Goal: Information Seeking & Learning: Check status

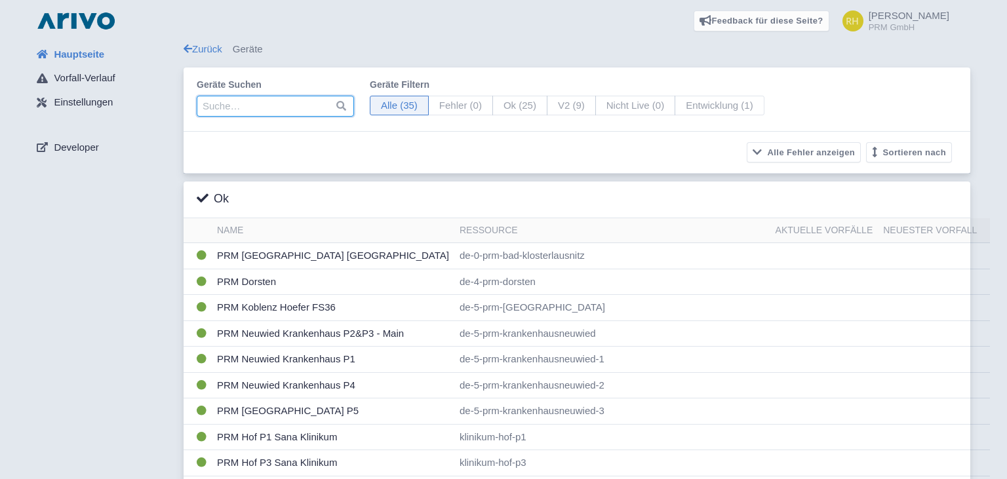
click at [281, 107] on input "search" at bounding box center [275, 106] width 157 height 21
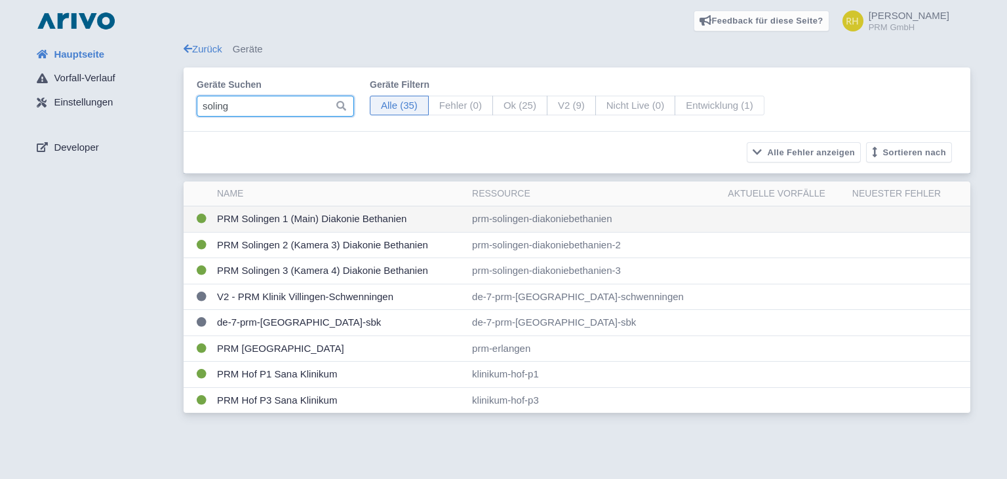
type input "soling"
click at [316, 219] on td "PRM Solingen 1 (Main) Diakonie Bethanien" at bounding box center [339, 219] width 255 height 26
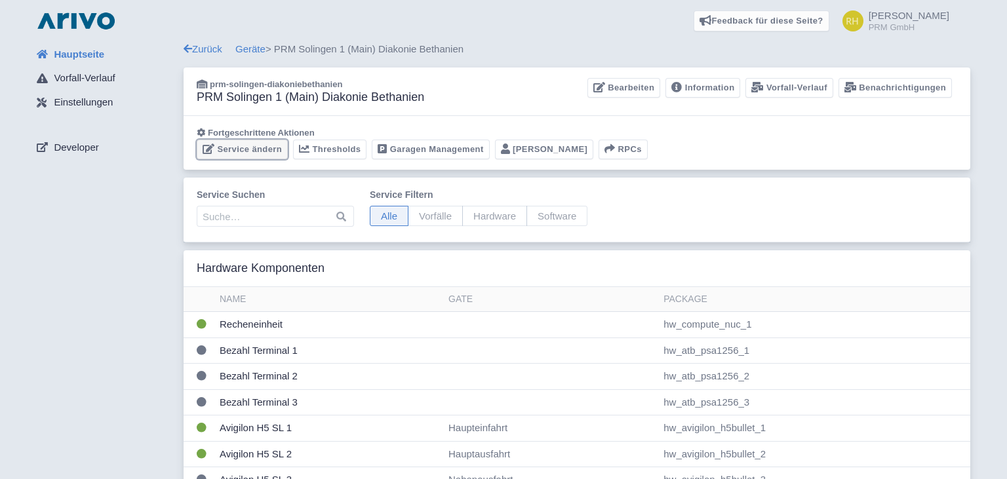
click at [246, 148] on link "Service ändern" at bounding box center [242, 150] width 91 height 20
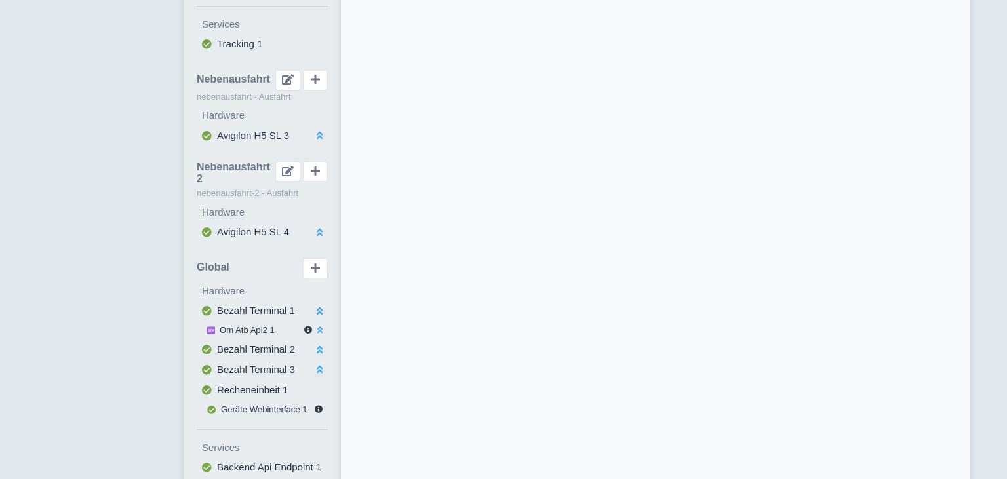
scroll to position [591, 0]
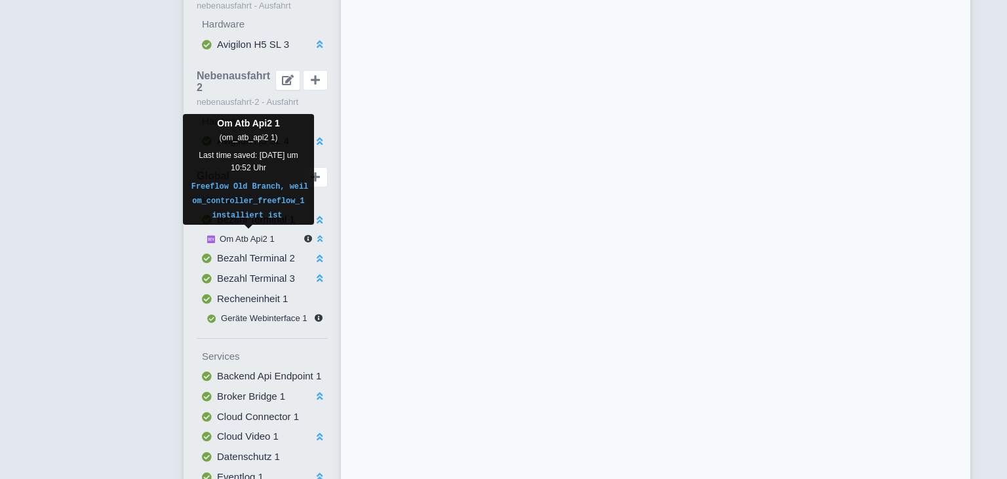
click at [239, 235] on span "Om Atb Api2 1" at bounding box center [247, 239] width 55 height 10
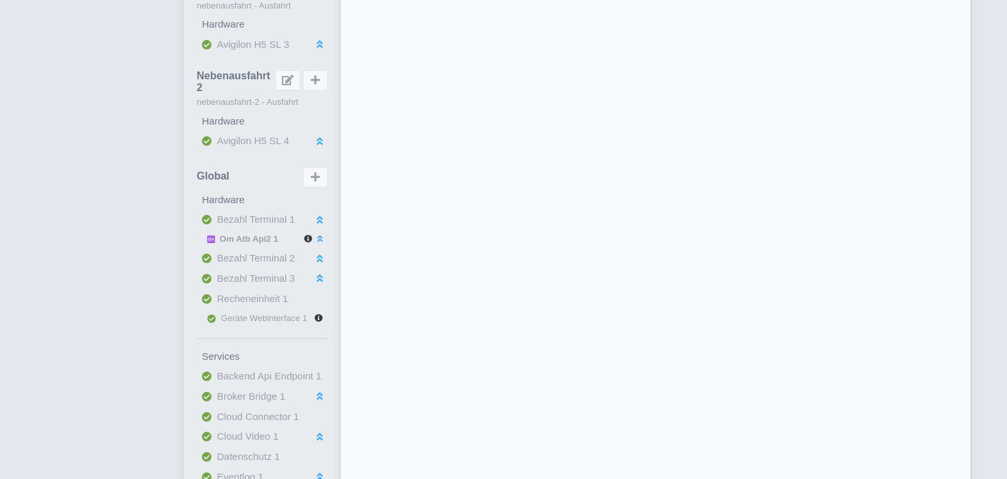
select select
select select "17f02b7b-82e5-474e-97ea-e80ac6c5a120"
select select
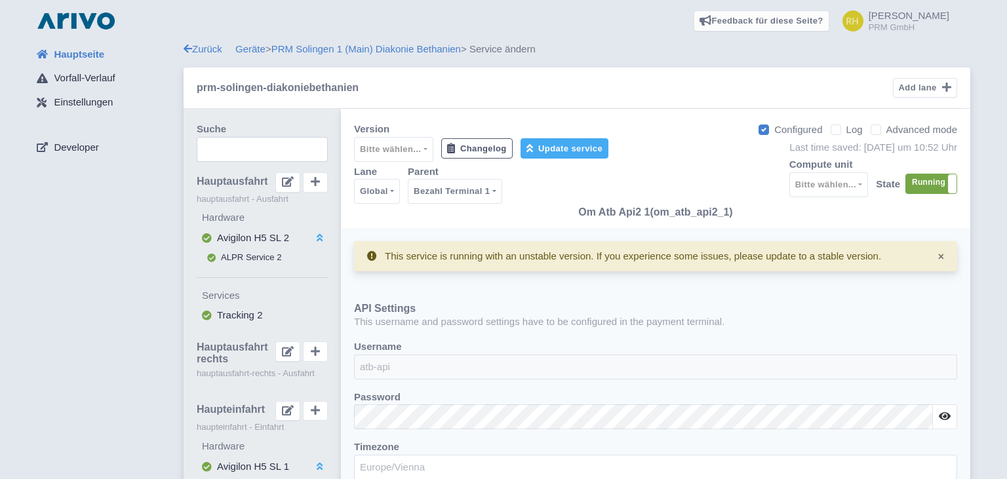
click at [846, 130] on label "Log" at bounding box center [854, 130] width 16 height 15
click at [846, 130] on input "Log" at bounding box center [850, 126] width 9 height 9
checkbox input "true"
select select "2: '100'"
select select "2: '5'"
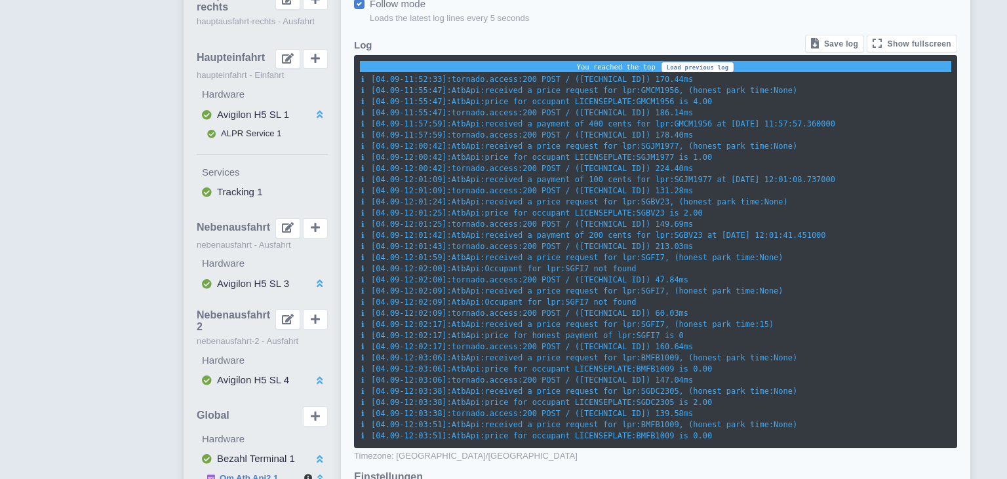
scroll to position [755, 0]
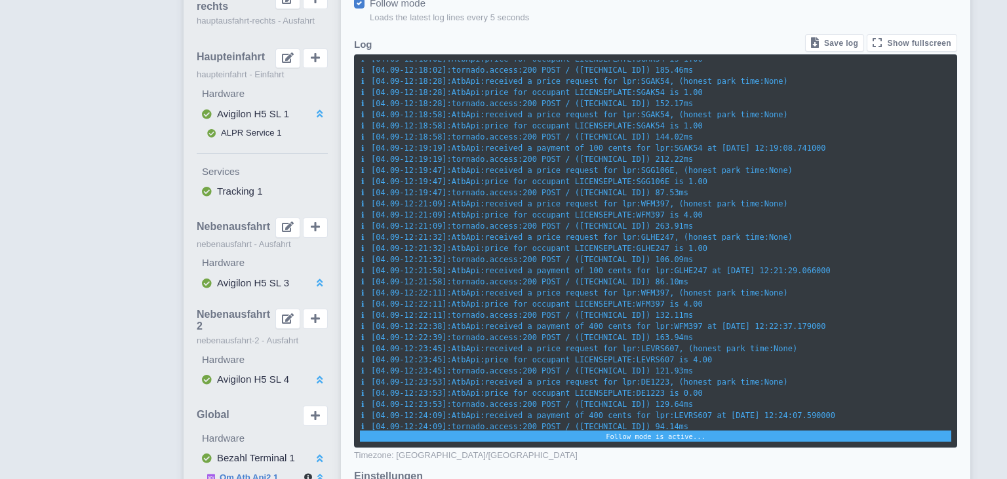
click at [599, 269] on span "AtbApi:received a payment of 100 cents for lpr:GLHE247 at [DATE] 12:21:29.066000" at bounding box center [641, 270] width 379 height 9
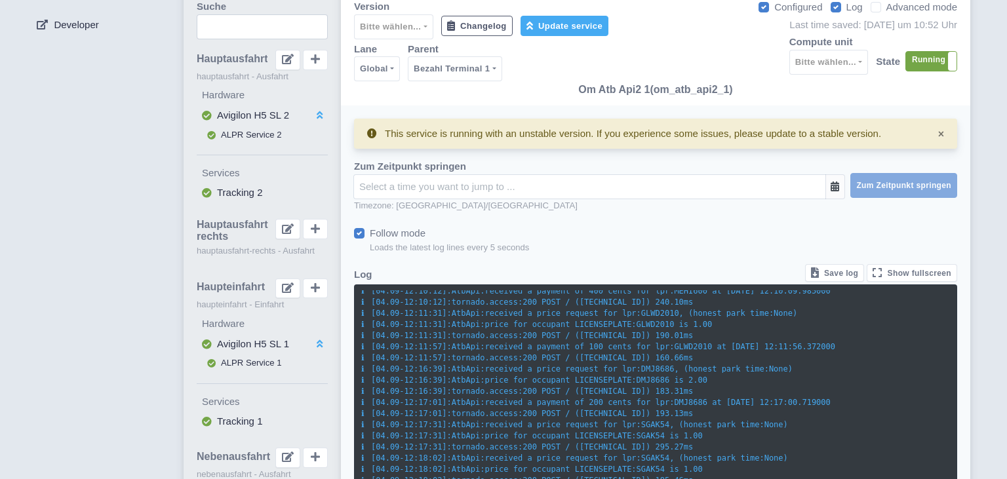
scroll to position [122, 0]
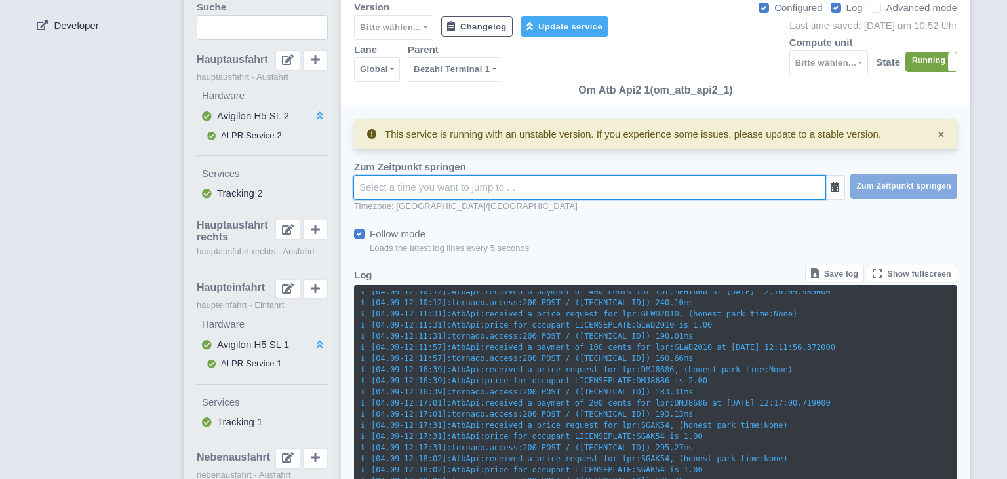
click at [682, 185] on input "text" at bounding box center [589, 187] width 473 height 25
type input "24"
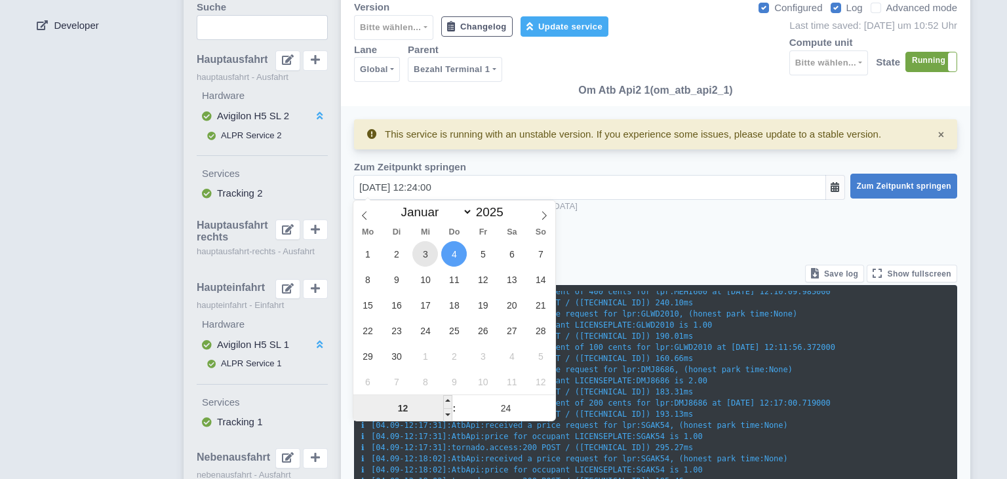
click at [417, 255] on span "3" at bounding box center [425, 254] width 26 height 26
type input "[DATE] 12:24:00"
click at [450, 414] on span at bounding box center [447, 414] width 9 height 13
type input "11"
type input "[DATE] 11:24:00"
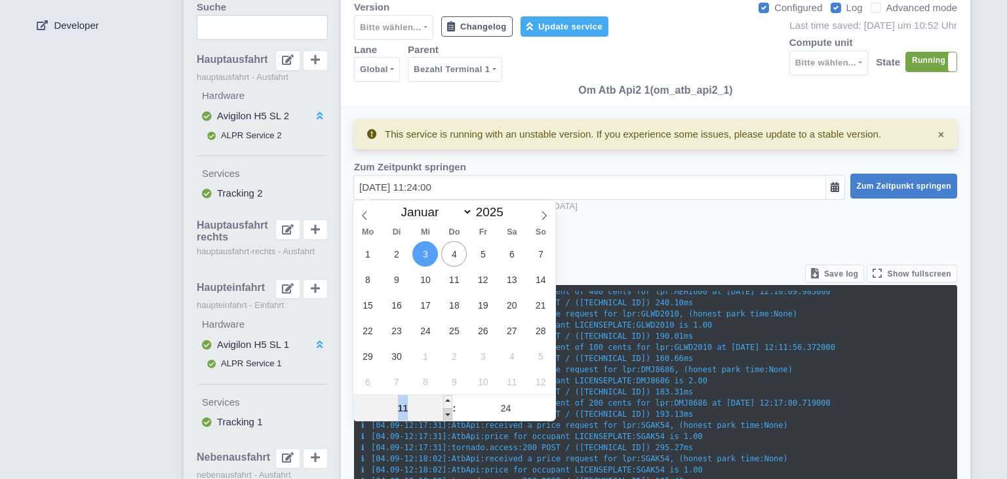
click at [450, 414] on span at bounding box center [447, 414] width 9 height 13
type input "10"
type input "[DATE] 10:24:00"
click at [450, 414] on span at bounding box center [447, 414] width 9 height 13
type input "09"
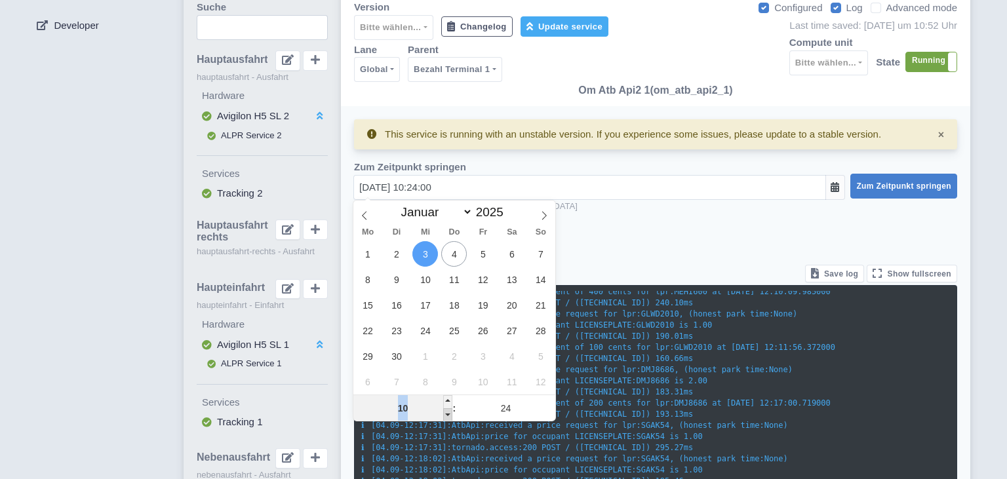
type input "[DATE] 09:24:00"
click at [908, 184] on span "Zum Zeitpunkt springen" at bounding box center [903, 186] width 95 height 9
checkbox input "false"
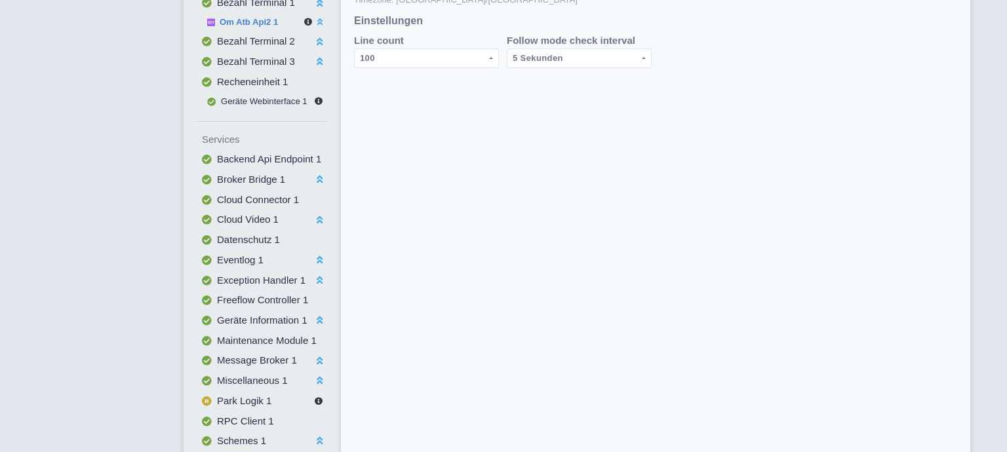
scroll to position [1015, 0]
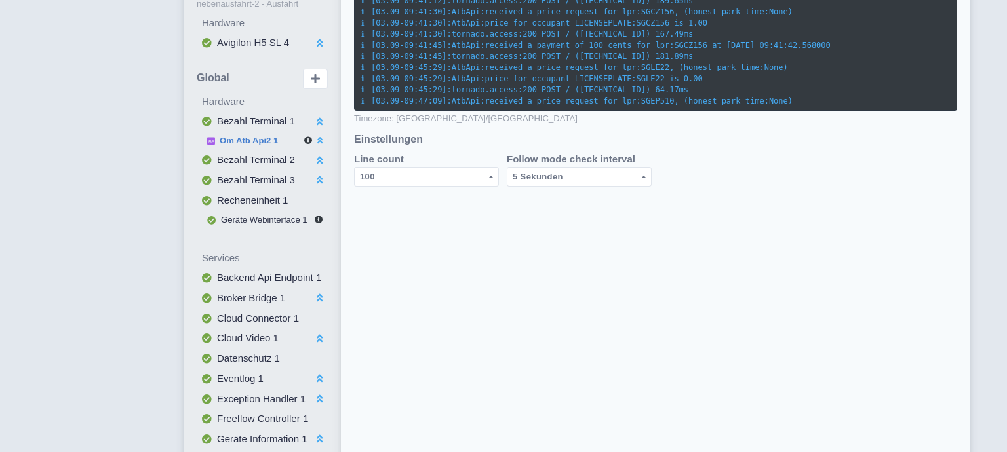
scroll to position [682, 0]
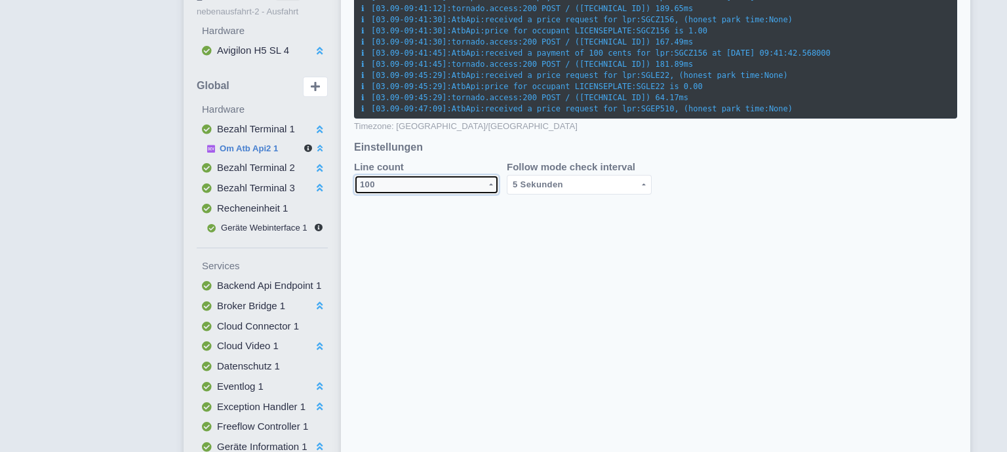
click at [408, 179] on div "100" at bounding box center [423, 185] width 127 height 16
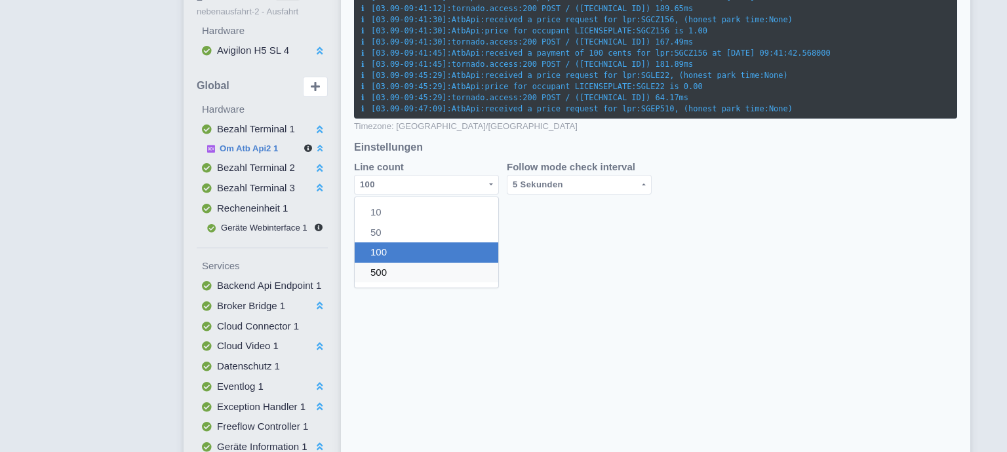
click at [402, 271] on link "500" at bounding box center [427, 272] width 144 height 20
select select "3: '500'"
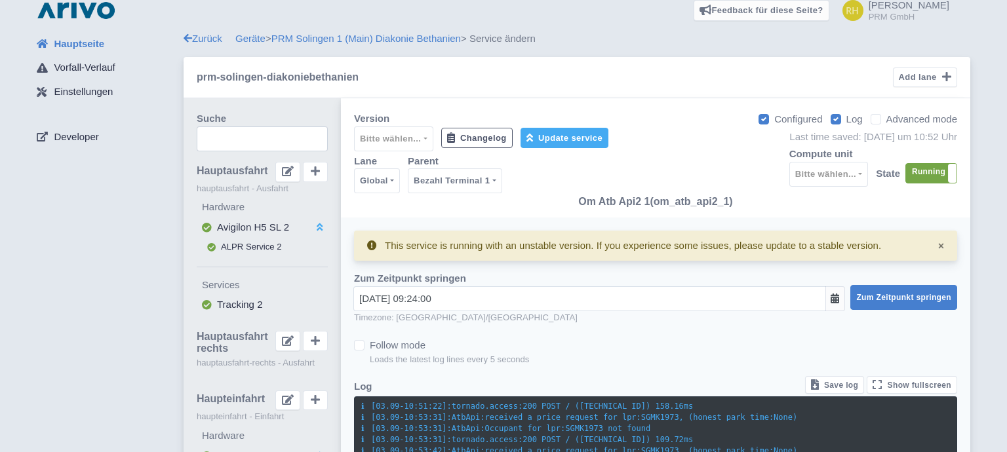
scroll to position [0, 0]
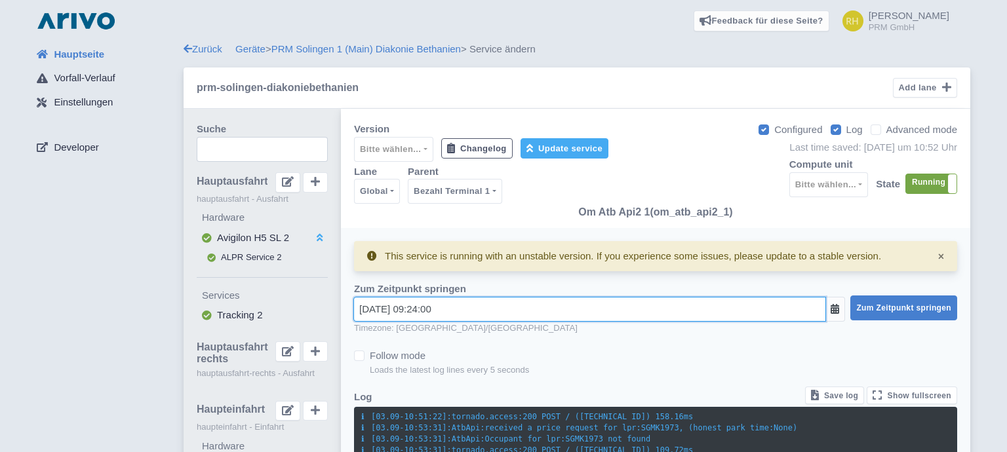
click at [414, 307] on input "[DATE] 09:24:00" at bounding box center [589, 309] width 473 height 25
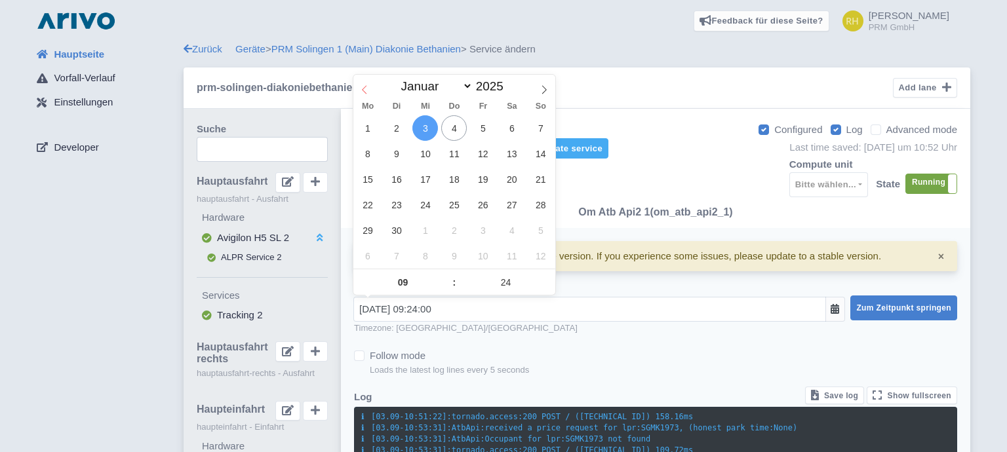
click at [359, 85] on span at bounding box center [364, 86] width 22 height 22
select select "7"
click at [421, 227] on span "27" at bounding box center [425, 231] width 26 height 26
type input "[DATE] 09:24:00"
type input "10"
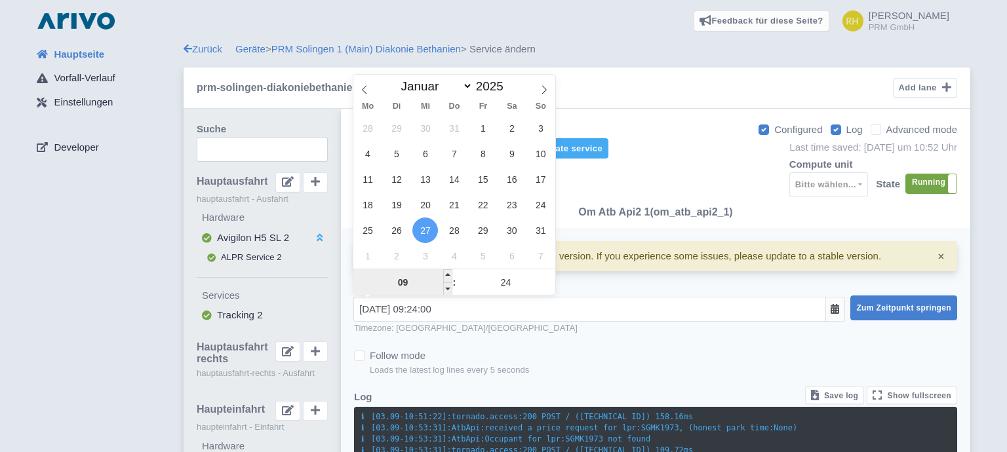
type input "[DATE] 10:24:00"
type input "09"
type input "[DATE] 09:24:00"
type input "08"
type input "[DATE] 08:24:00"
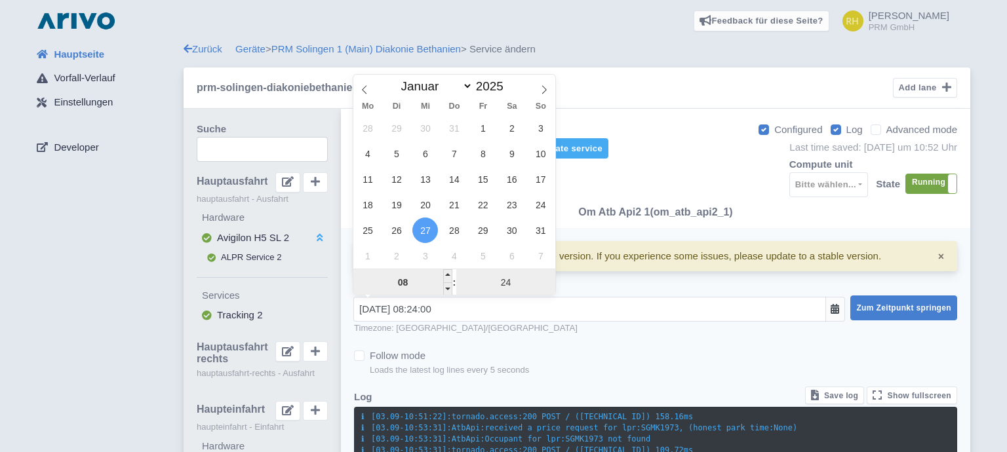
type input "29"
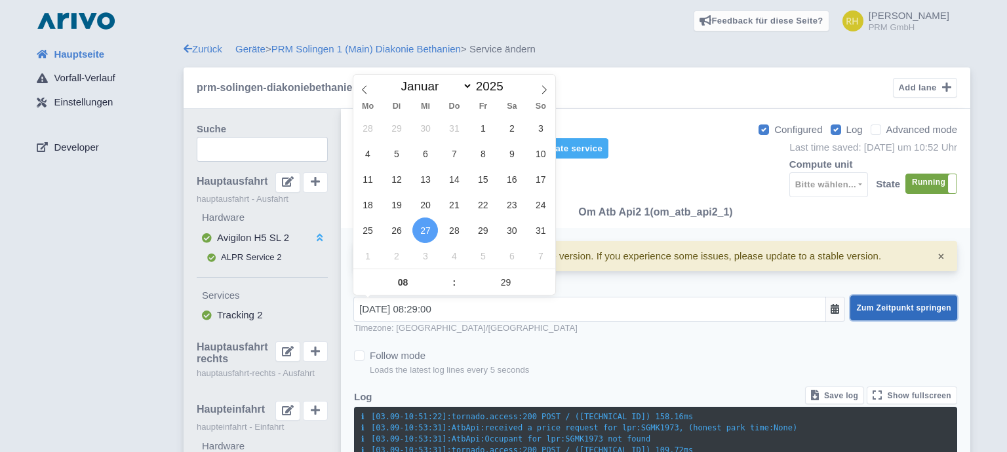
click at [903, 313] on span "Zum Zeitpunkt springen" at bounding box center [903, 307] width 95 height 9
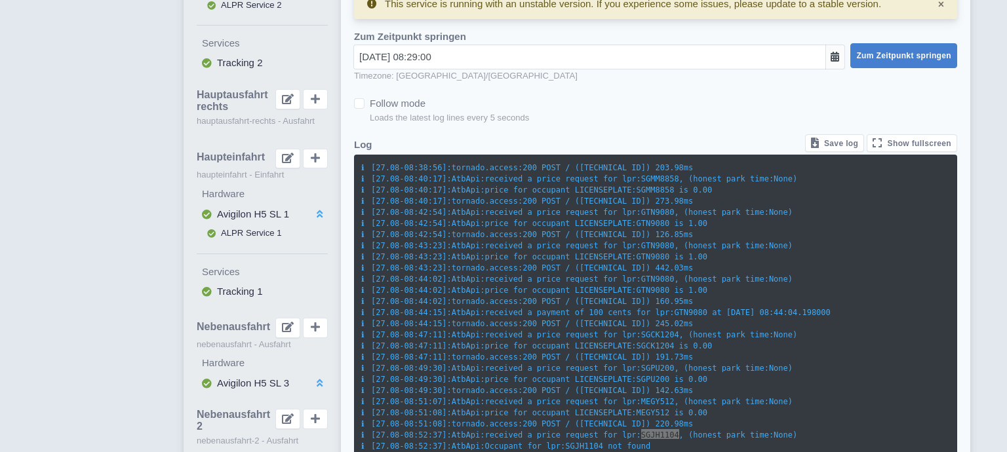
scroll to position [142, 0]
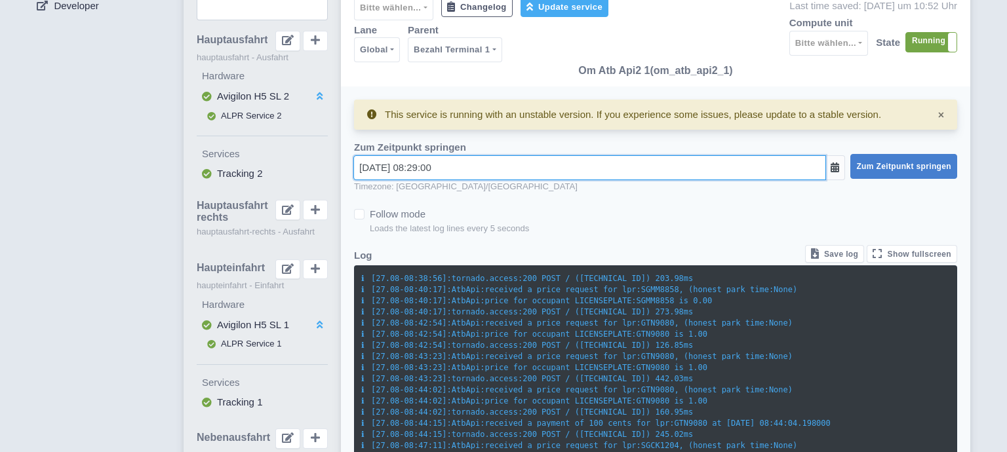
click at [548, 170] on input "[DATE] 08:29:00" at bounding box center [589, 167] width 473 height 25
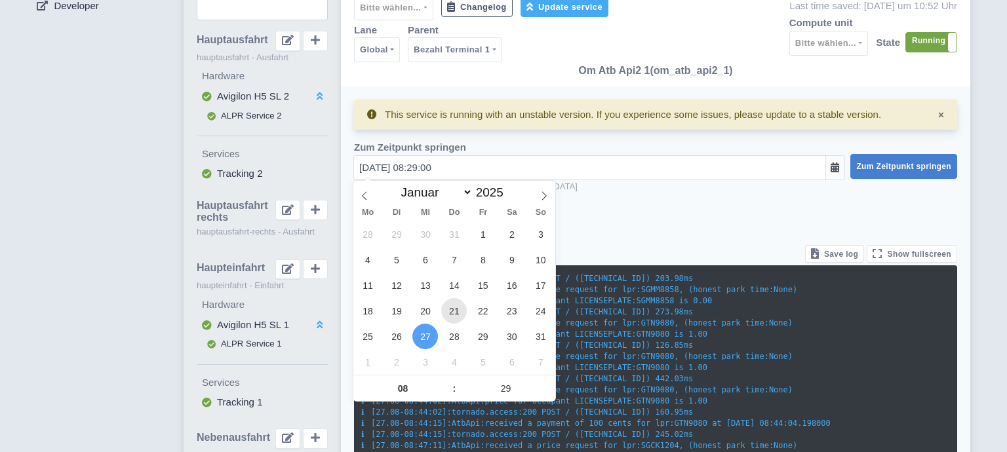
click at [450, 315] on span "21" at bounding box center [454, 311] width 26 height 26
type input "[DATE] 08:29:00"
type input "09"
type input "[DATE] 09:29:00"
type input "10"
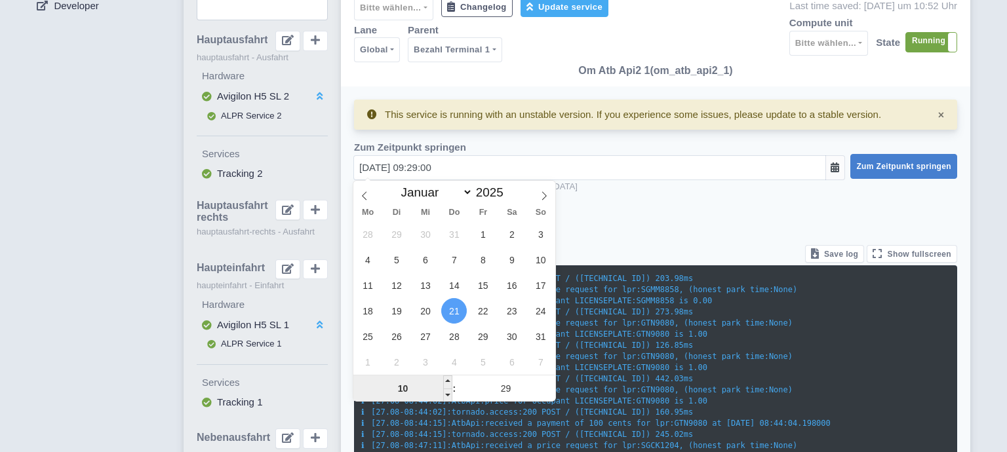
type input "[DATE] 10:29:00"
type input "11"
type input "[DATE] 11:29:00"
type input "12"
type input "[DATE] 12:29:00"
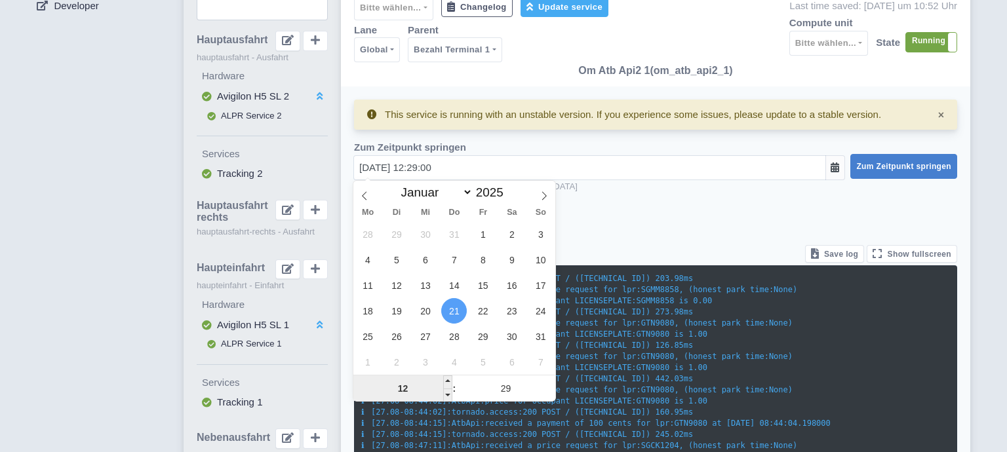
type input "13"
type input "[DATE] 13:29:00"
type input "14"
type input "[DATE] 14:29:00"
type input "15"
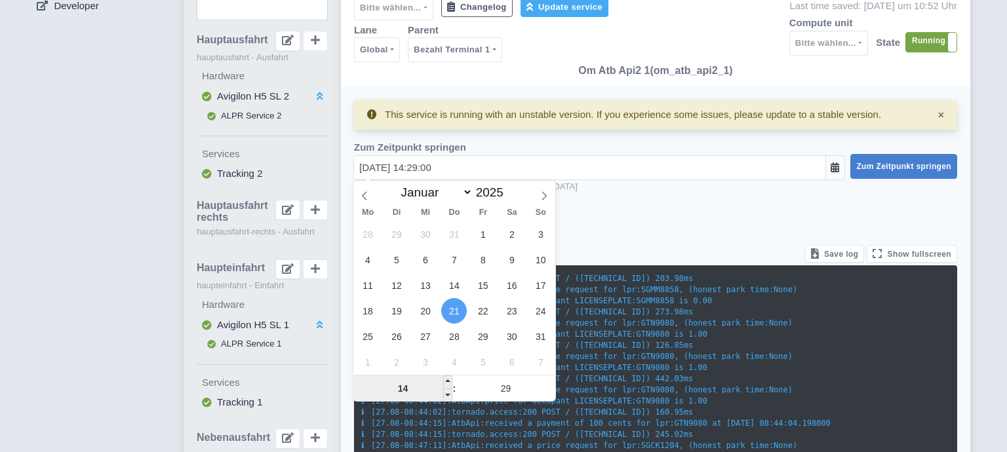
type input "[DATE] 15:29:00"
type input "16"
type input "[DATE] 16:29:00"
type input "17"
click at [907, 166] on span "Zum Zeitpunkt springen" at bounding box center [903, 166] width 95 height 9
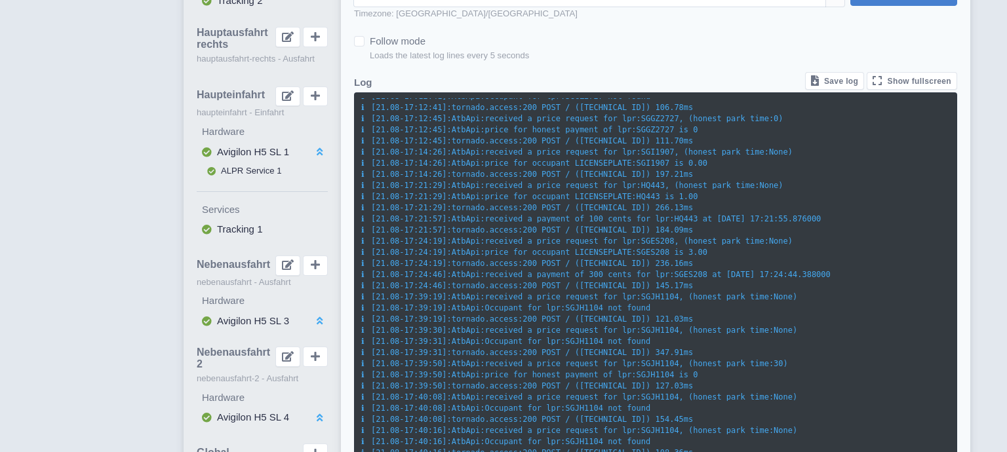
scroll to position [315, 0]
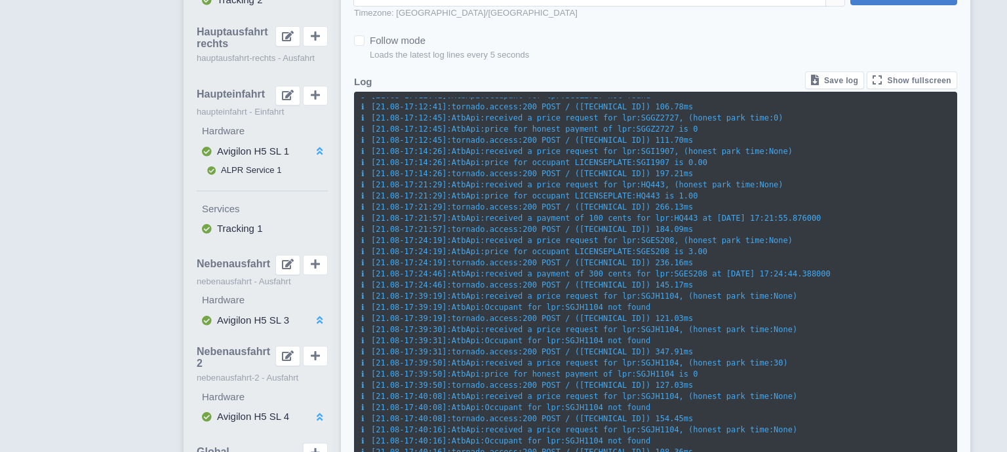
click at [698, 279] on div "[21.08-17:24:46]: tornado.access:200 POST / ([TECHNICAL_ID]) 145.17ms" at bounding box center [655, 283] width 591 height 11
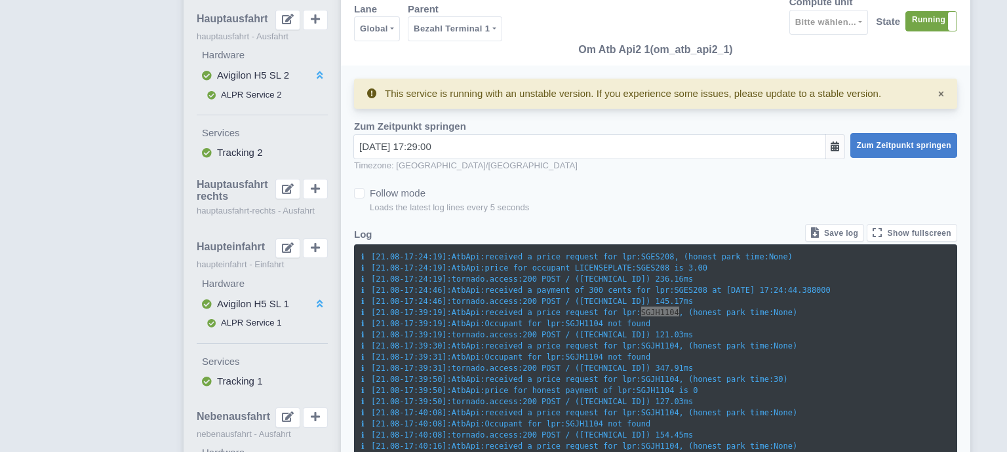
scroll to position [163, 0]
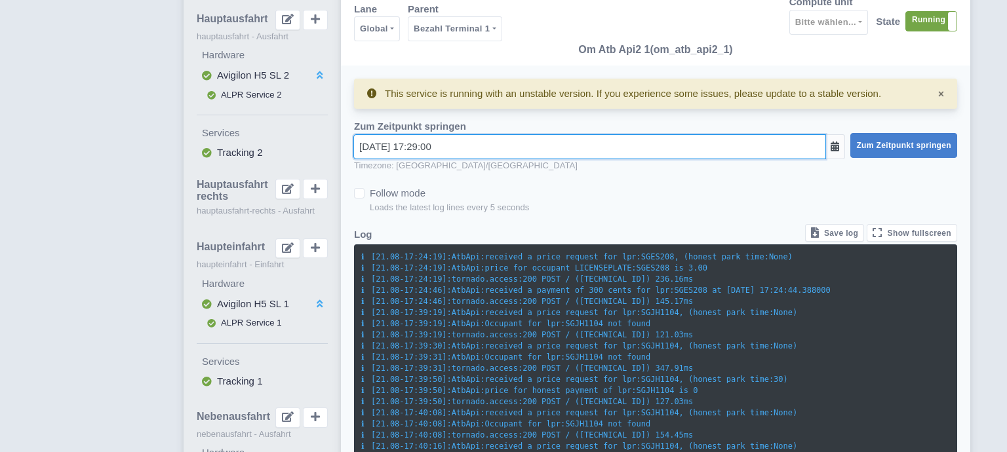
click at [720, 147] on input "[DATE] 17:29:00" at bounding box center [589, 146] width 473 height 25
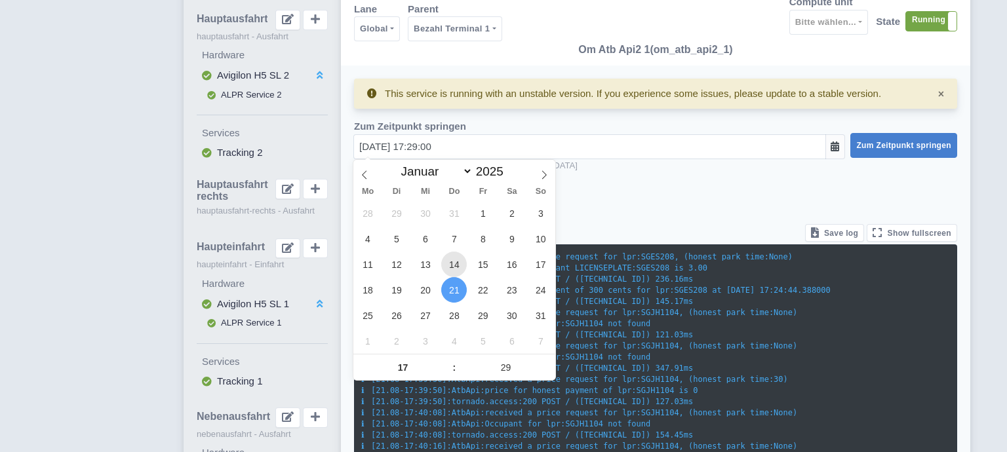
click at [457, 265] on span "14" at bounding box center [454, 265] width 26 height 26
type input "[DATE] 17:29:00"
type input "18"
type input "[DATE] 18:29:00"
type input "24"
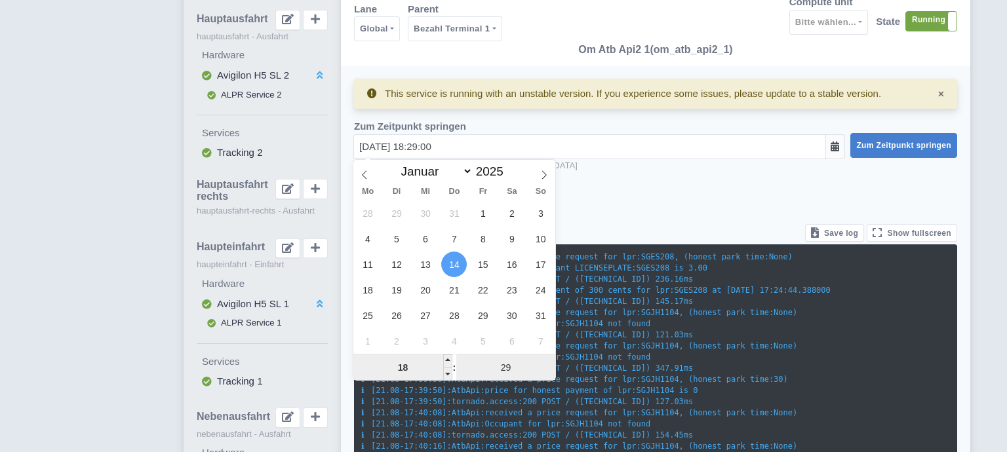
type input "[DATE] 18:24:00"
type input "19"
type input "[DATE] 18:19:00"
type input "14"
click at [905, 153] on button "Zum Zeitpunkt springen" at bounding box center [903, 145] width 107 height 25
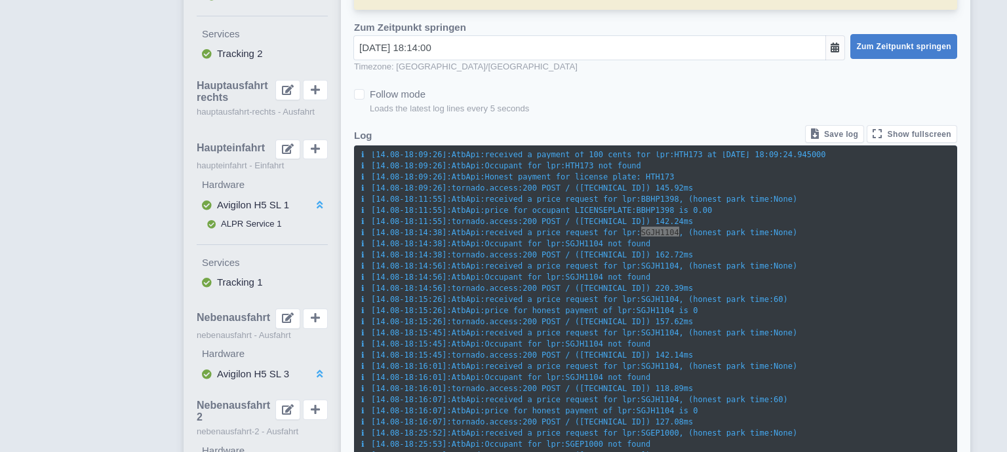
scroll to position [5506, 0]
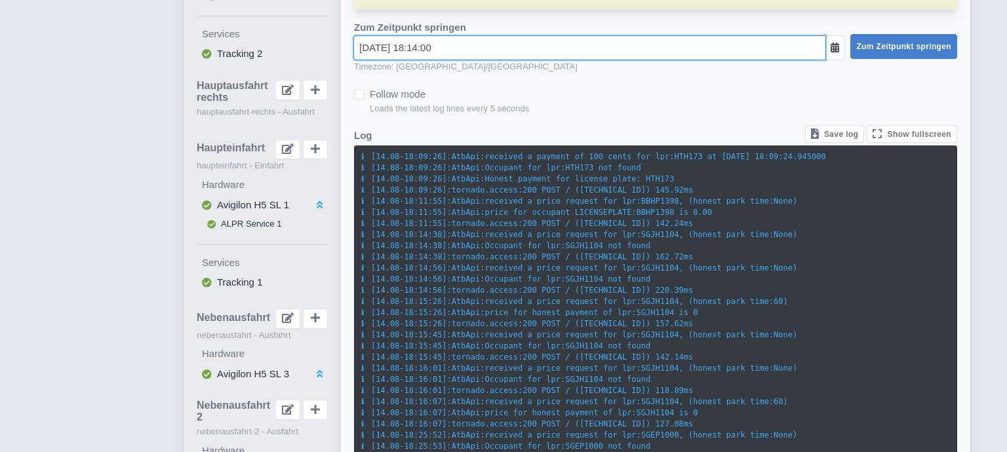
click at [448, 48] on input "[DATE] 18:14:00" at bounding box center [589, 47] width 473 height 25
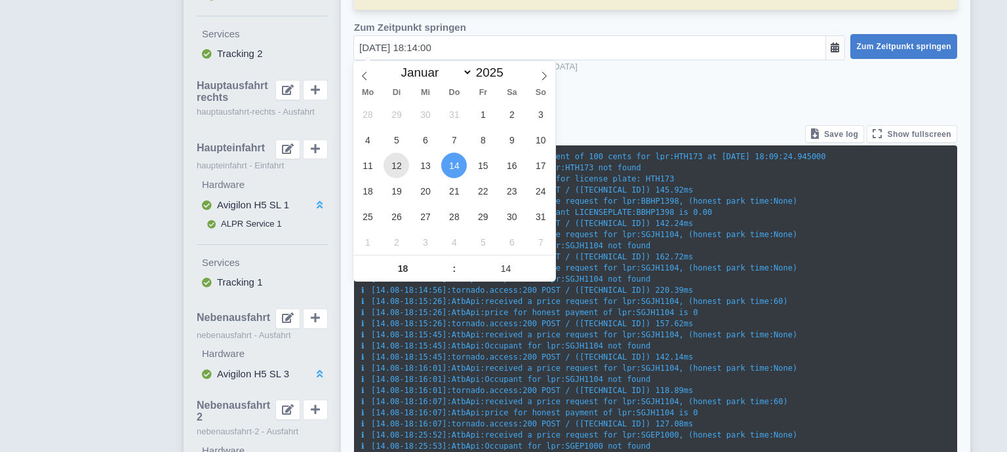
click at [395, 167] on span "12" at bounding box center [396, 166] width 26 height 26
type input "[DATE] 18:14:00"
type input "17"
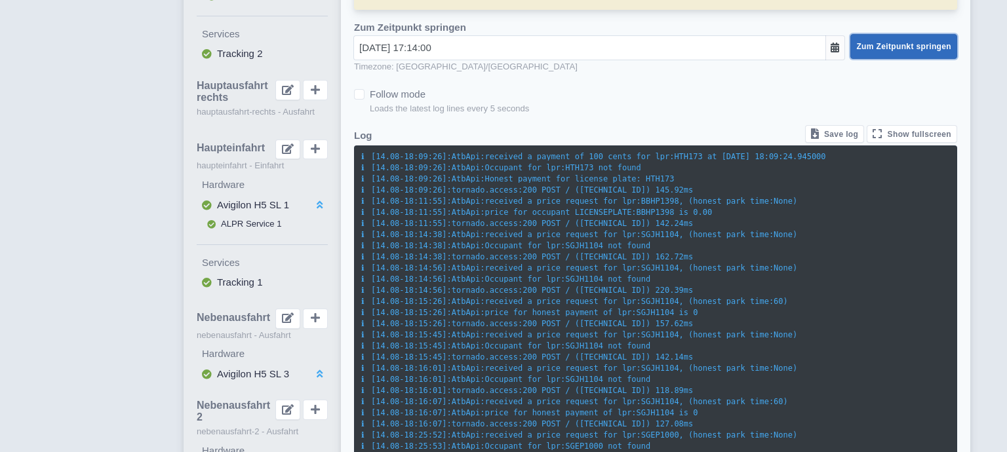
click at [891, 48] on span "Zum Zeitpunkt springen" at bounding box center [903, 46] width 95 height 9
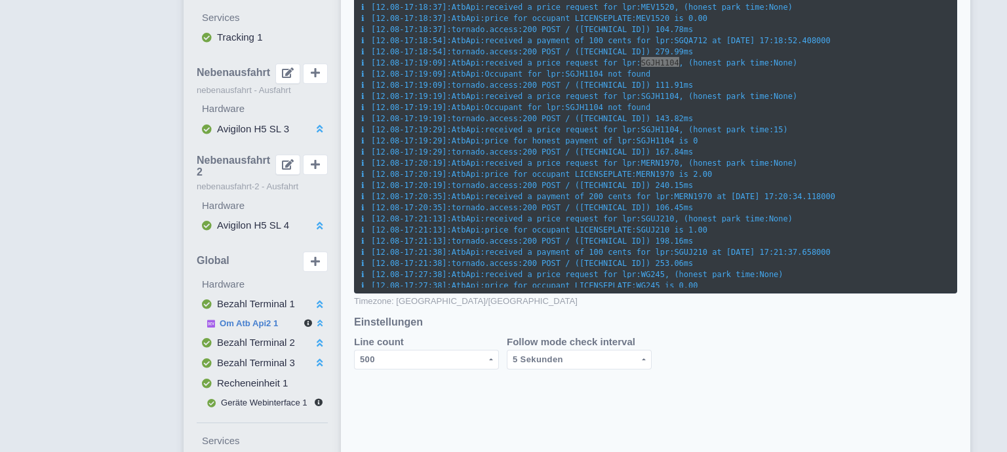
scroll to position [5556, 0]
click at [379, 158] on span "[12.08-17:20:19]:" at bounding box center [406, 162] width 90 height 9
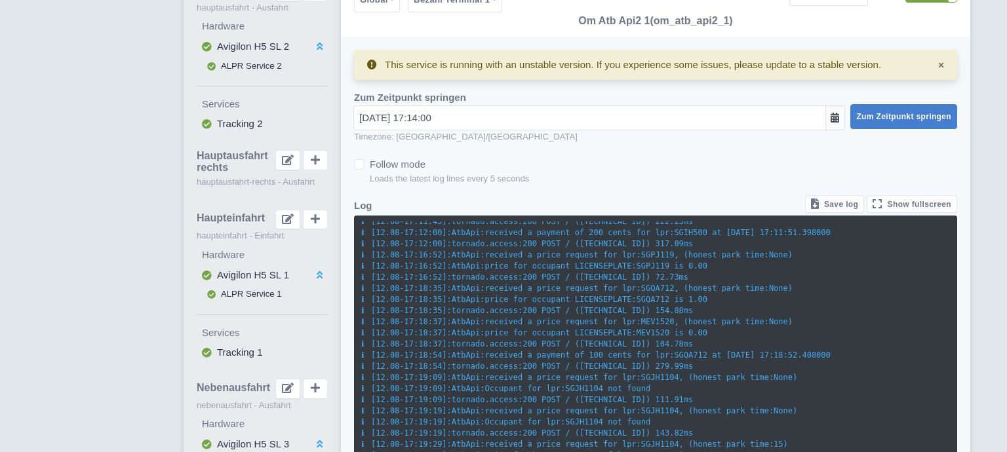
scroll to position [191, 0]
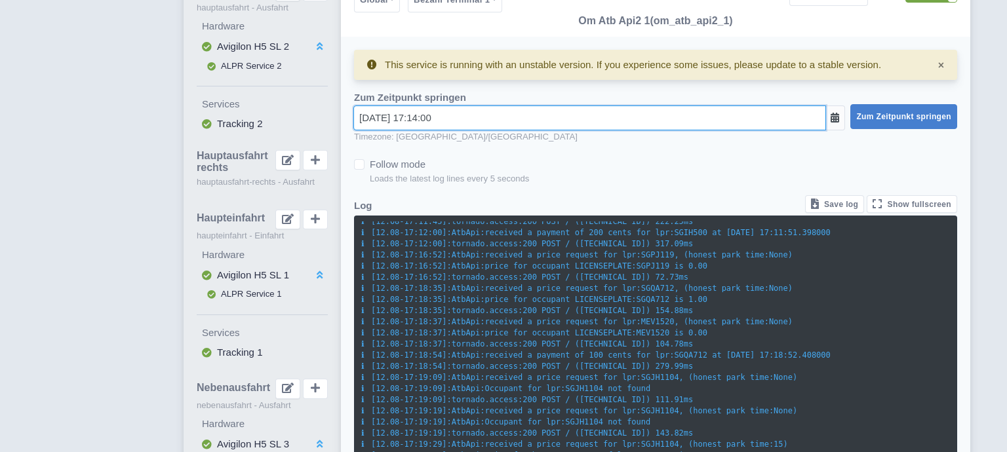
click at [579, 116] on input "[DATE] 17:14:00" at bounding box center [589, 118] width 473 height 25
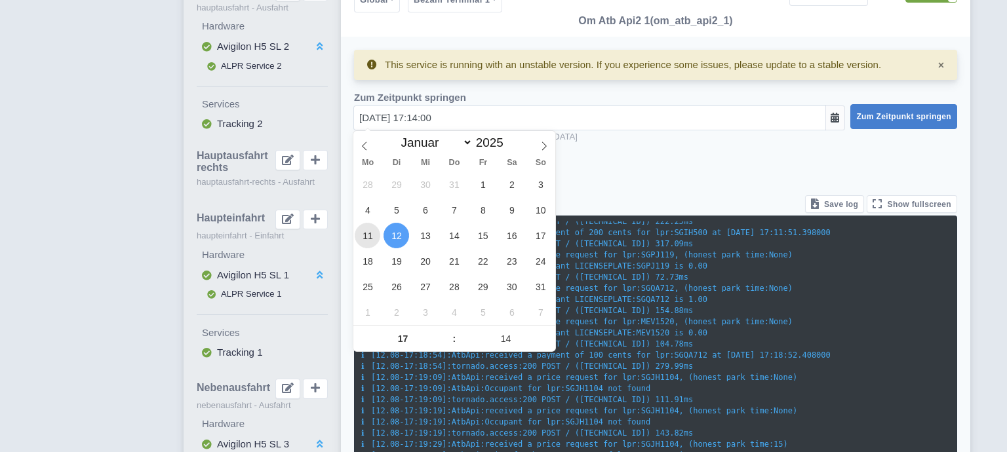
click at [371, 235] on span "11" at bounding box center [368, 236] width 26 height 26
type input "[DATE] 17:14:00"
click at [880, 115] on span "Zum Zeitpunkt springen" at bounding box center [903, 116] width 95 height 9
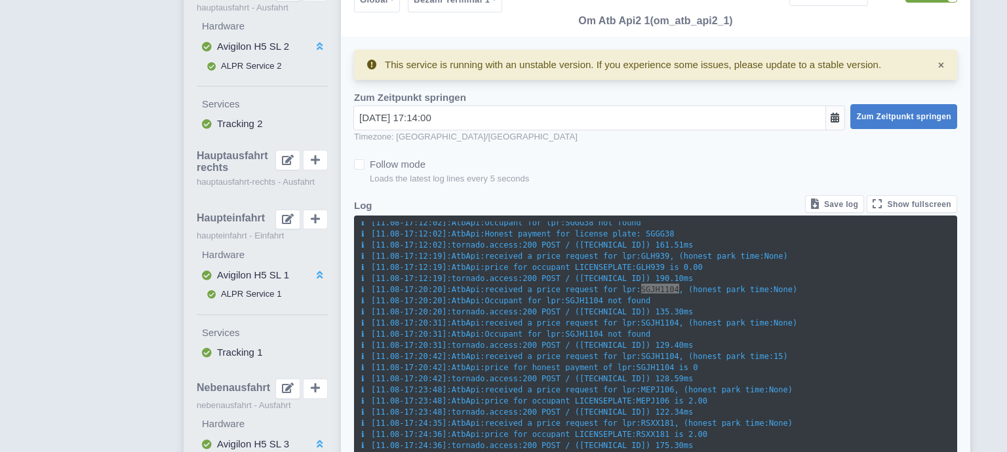
scroll to position [5520, 0]
